Goal: Information Seeking & Learning: Check status

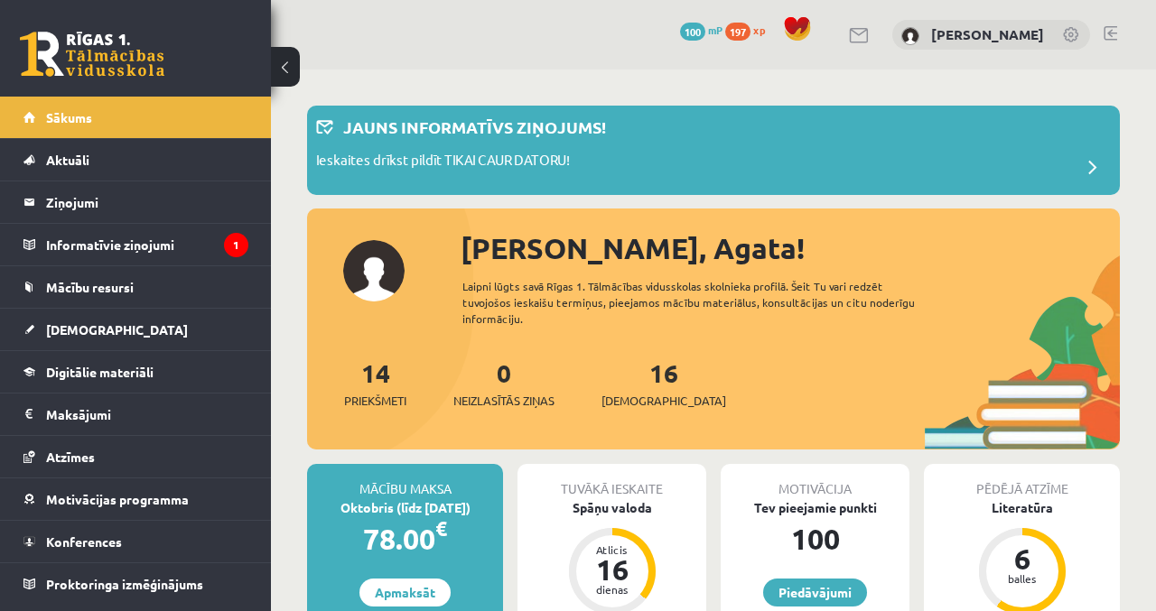
click at [99, 253] on legend "Informatīvie ziņojumi 1" at bounding box center [147, 245] width 202 height 42
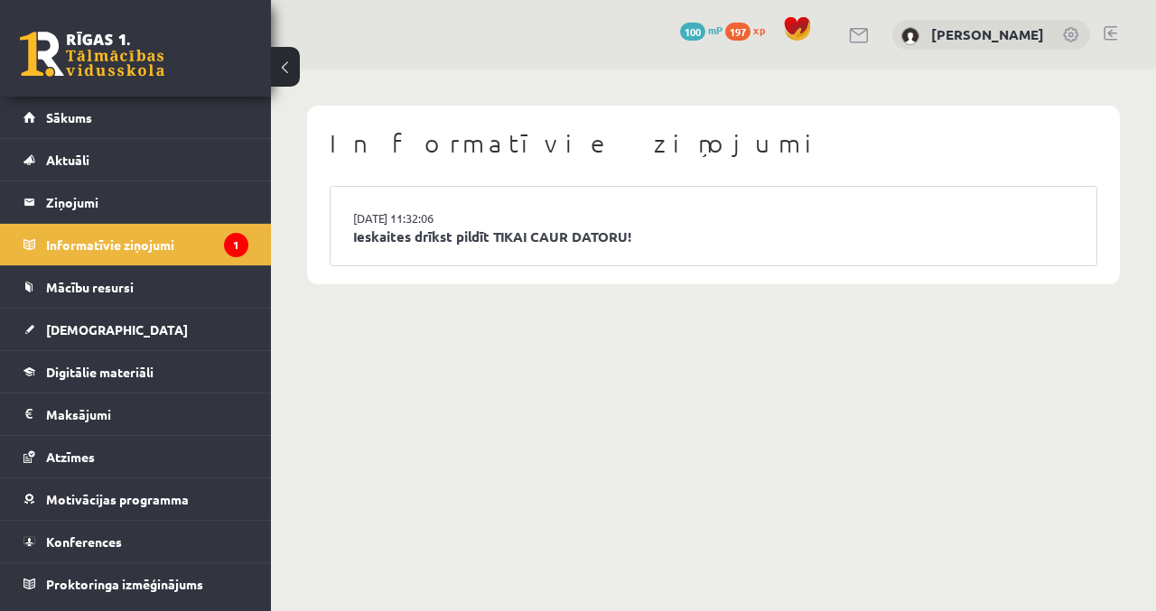
click at [371, 223] on link "[DATE] 11:32:06" at bounding box center [420, 219] width 135 height 18
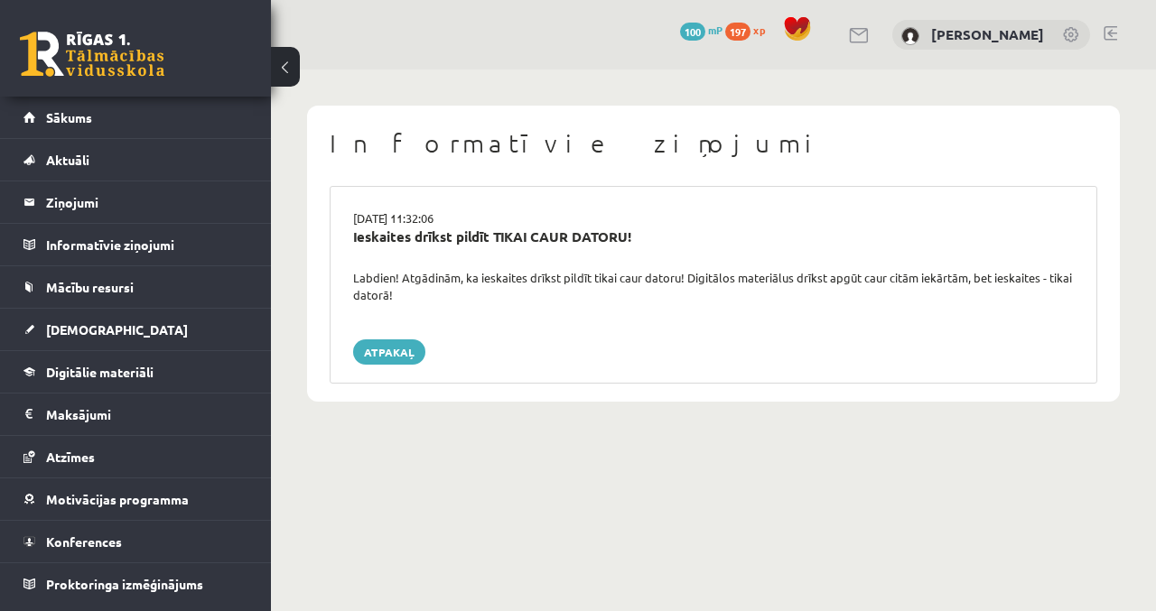
click at [425, 216] on div "[DATE] 11:32:06" at bounding box center [714, 219] width 748 height 18
click at [364, 362] on link "Atpakaļ" at bounding box center [389, 352] width 72 height 25
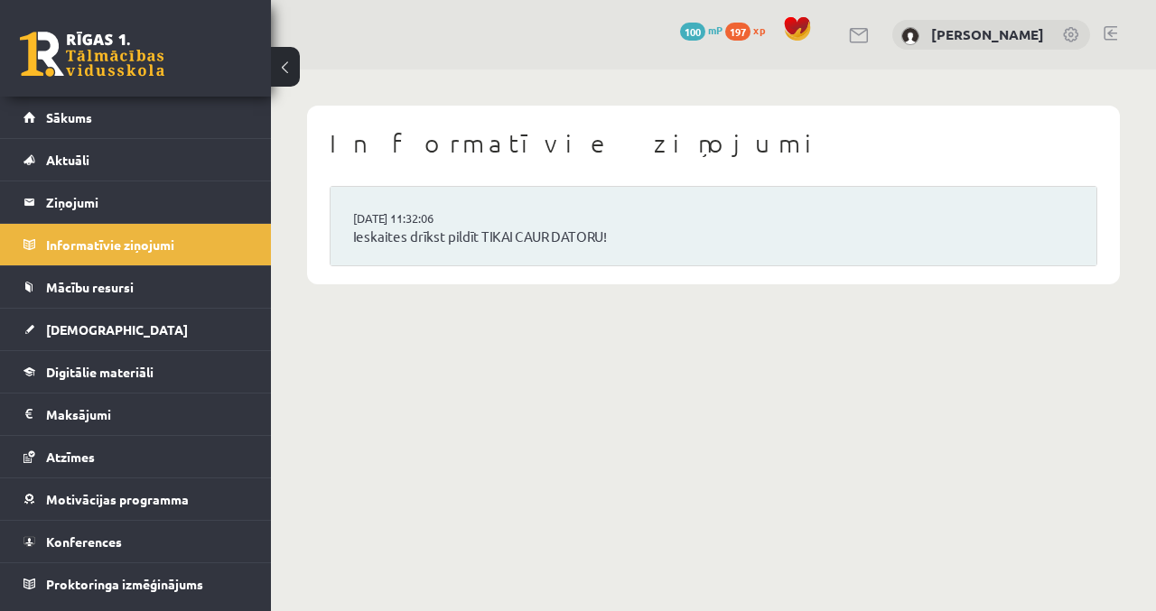
click at [504, 229] on link "Ieskaites drīkst pildīt TIKAI CAUR DATORU!" at bounding box center [713, 237] width 721 height 21
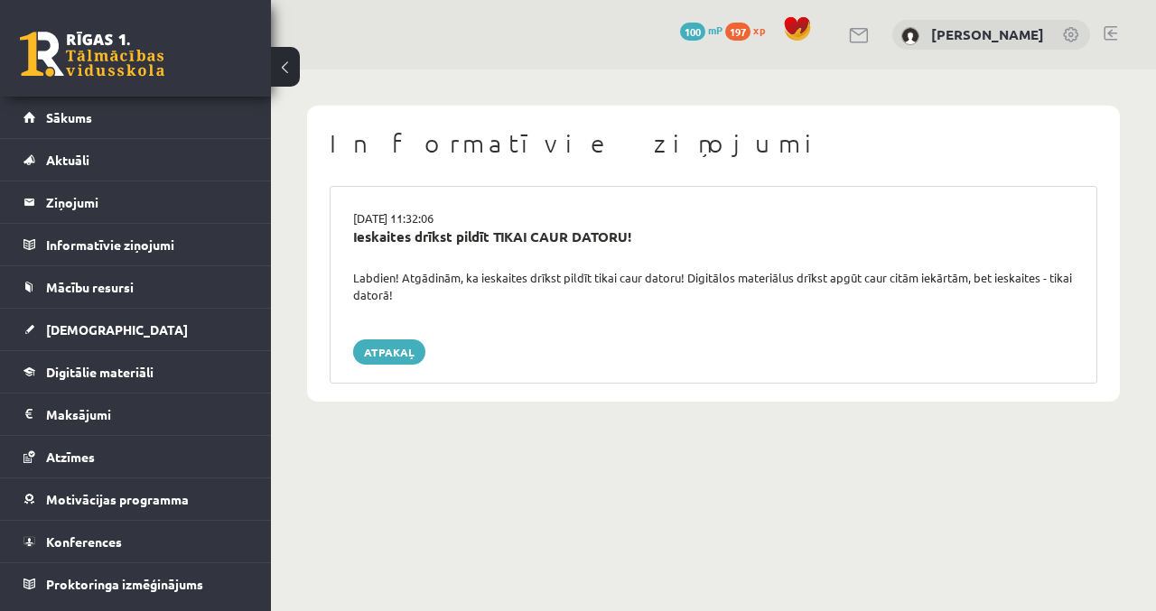
click at [49, 125] on link "Sākums" at bounding box center [135, 118] width 225 height 42
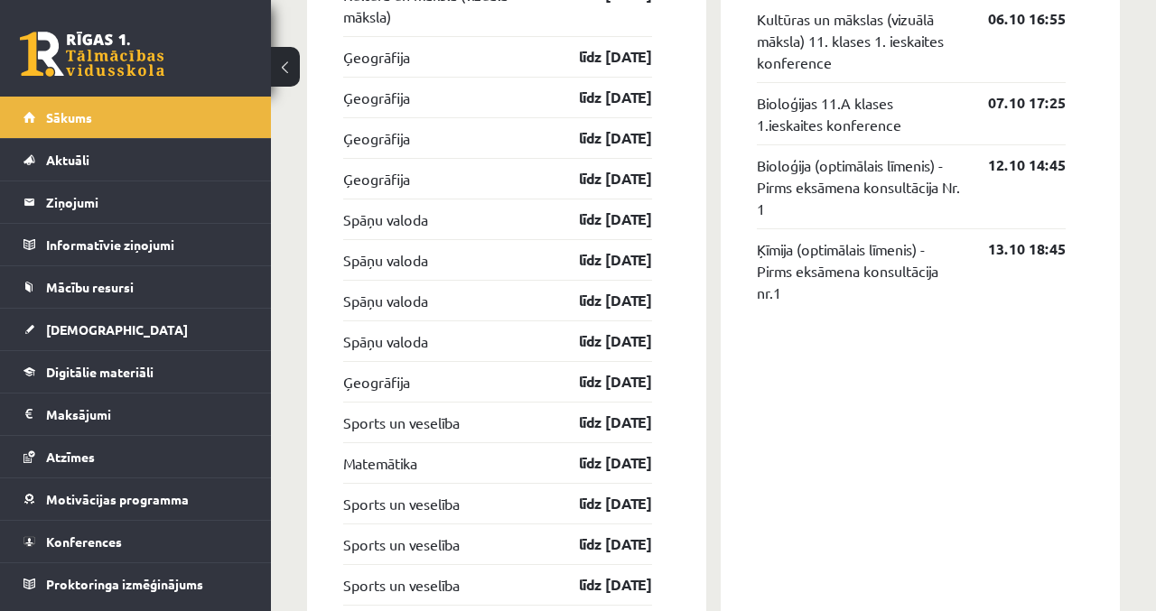
scroll to position [1994, 0]
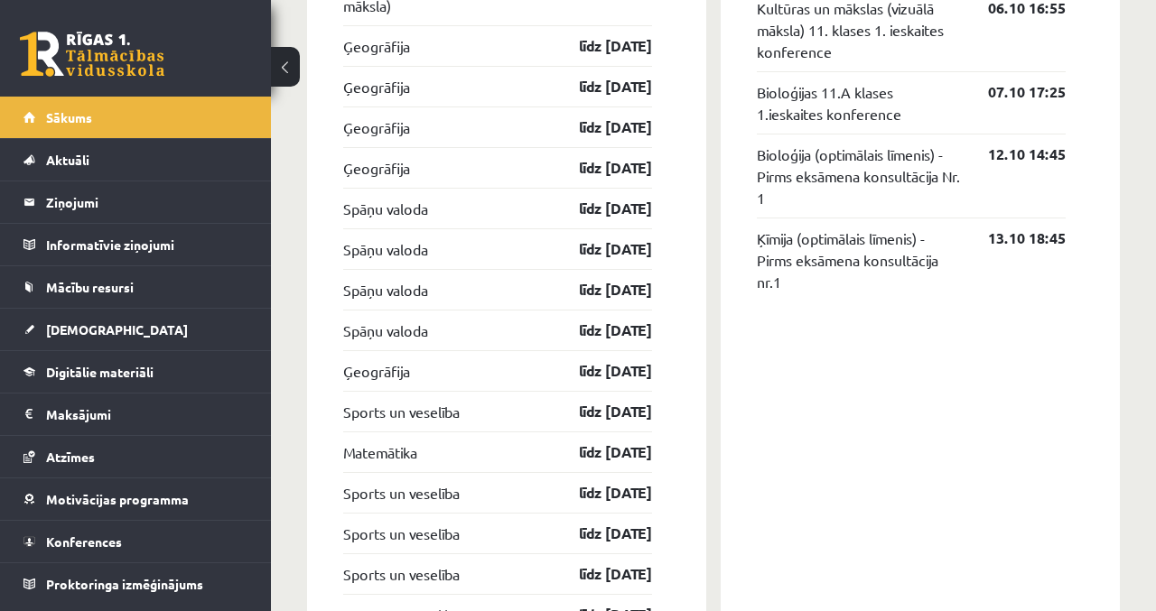
click at [158, 337] on link "[DEMOGRAPHIC_DATA]" at bounding box center [135, 330] width 225 height 42
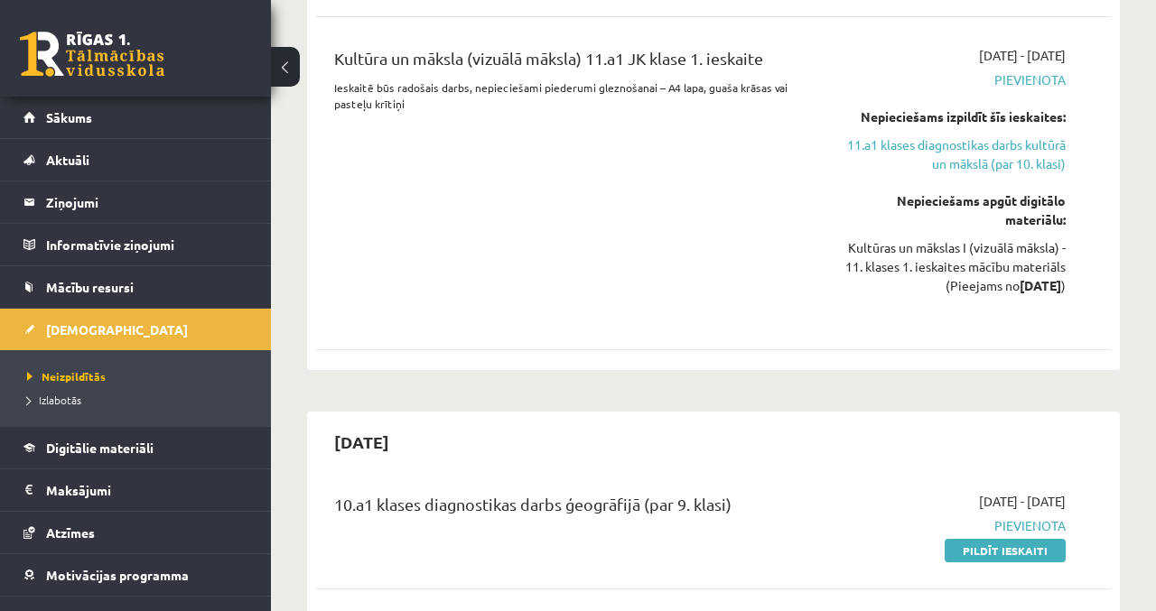
click at [72, 403] on span "Izlabotās" at bounding box center [54, 400] width 54 height 14
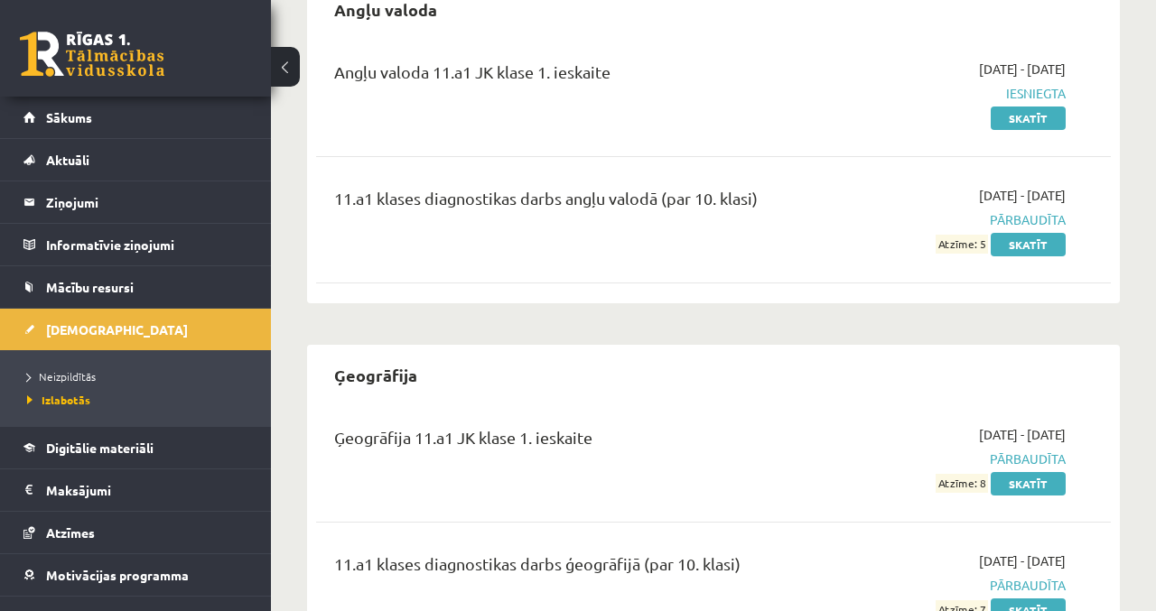
scroll to position [179, 0]
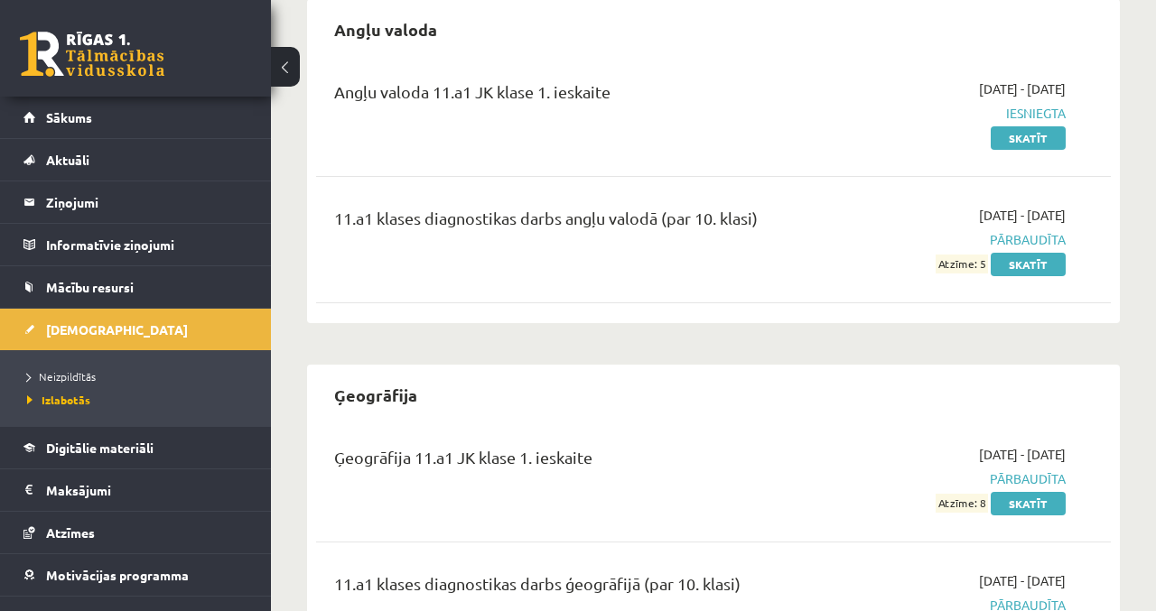
click at [1033, 134] on link "Skatīt" at bounding box center [1028, 137] width 75 height 23
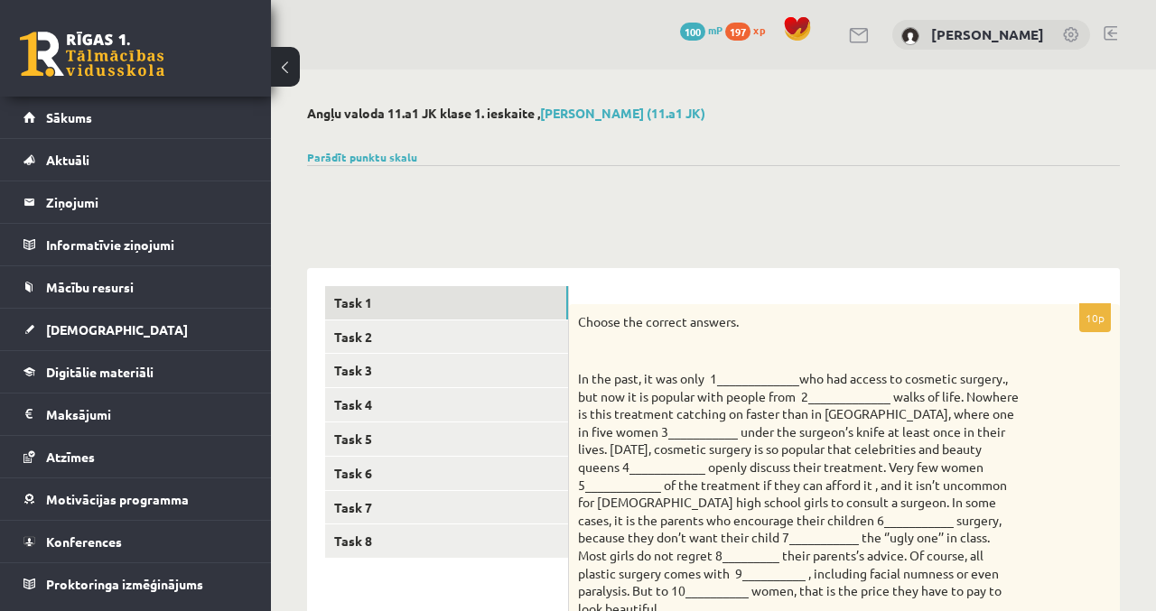
click at [125, 130] on link "Sākums" at bounding box center [135, 118] width 225 height 42
